Goal: Task Accomplishment & Management: Use online tool/utility

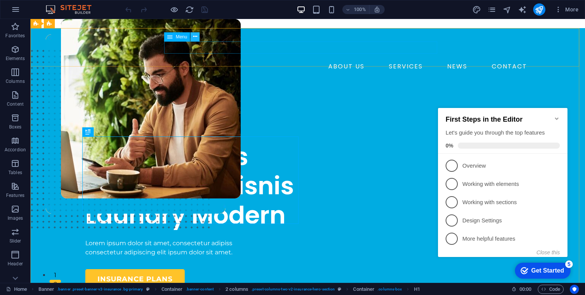
click at [0, 0] on icon at bounding box center [0, 0] width 0 height 0
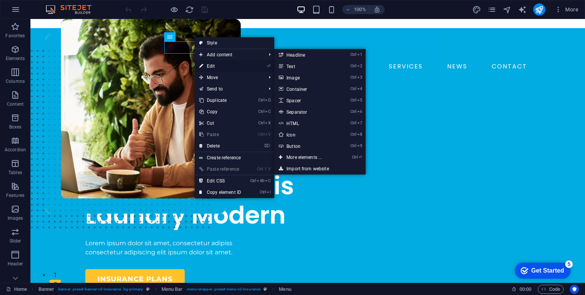
select select "1"
select select
select select "2"
select select
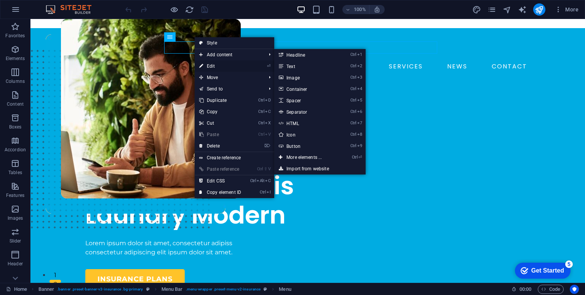
select select "3"
select select
select select "4"
select select
